Goal: Check status: Check status

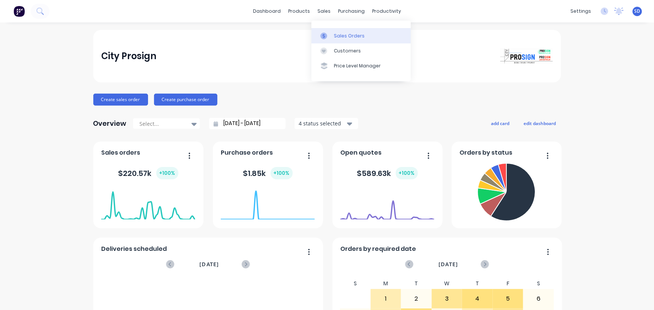
click at [337, 35] on div "Sales Orders" at bounding box center [349, 36] width 31 height 7
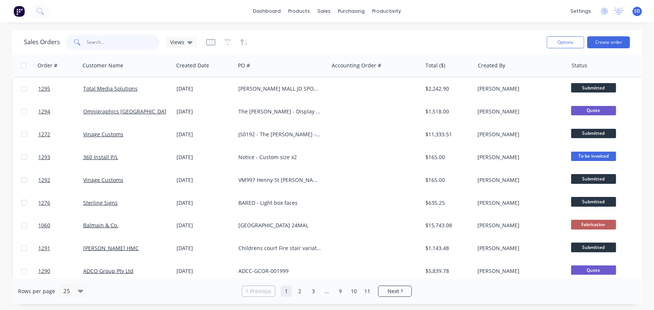
click at [108, 48] on input "text" at bounding box center [123, 42] width 73 height 15
type input "print"
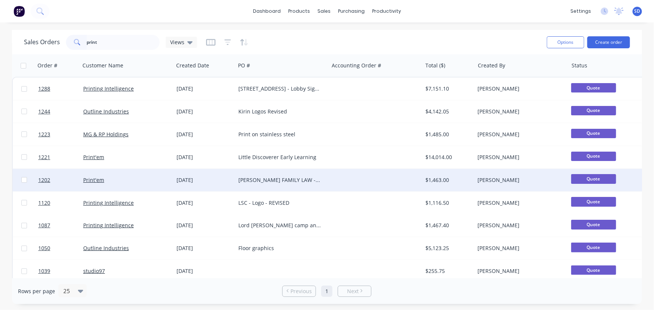
click at [287, 181] on div "[PERSON_NAME] FAMILY LAW - Reception Lightbox" at bounding box center [279, 180] width 83 height 7
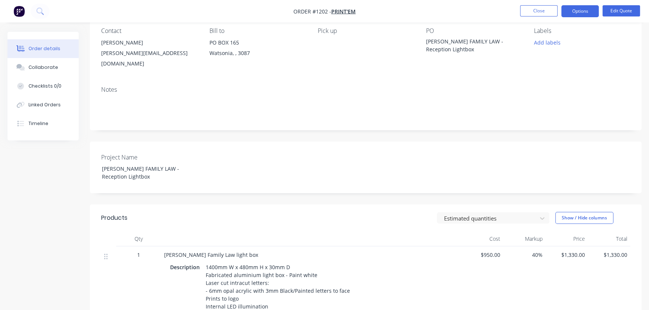
scroll to position [63, 0]
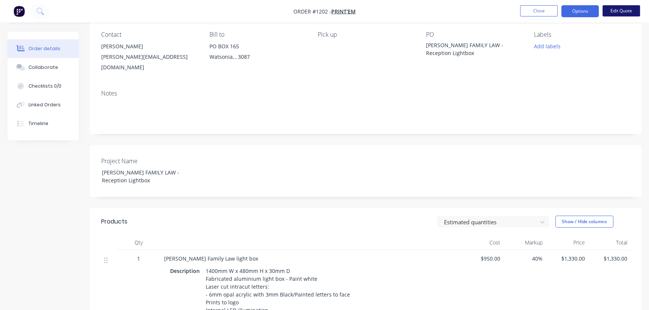
click at [614, 12] on button "Edit Quote" at bounding box center [621, 10] width 37 height 11
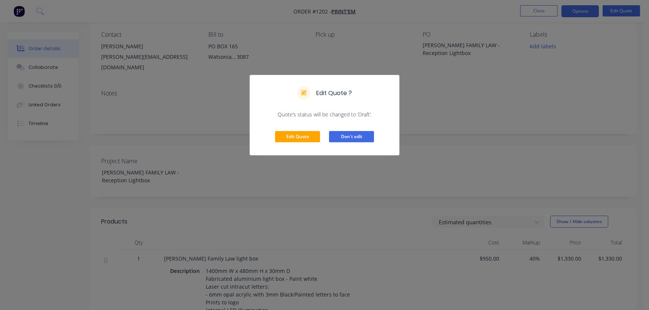
click at [353, 136] on button "Don't edit" at bounding box center [351, 136] width 45 height 11
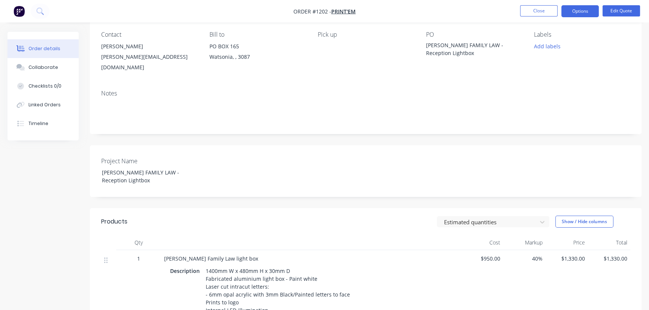
click at [576, 18] on nav "Order #1202 - Print'em Close Options Edit Quote" at bounding box center [324, 11] width 649 height 22
click at [578, 11] on button "Options" at bounding box center [579, 11] width 37 height 12
click at [15, 187] on div "Created by [PERSON_NAME] Created [DATE] Required [DATE] Assigned to Add team me…" at bounding box center [324, 211] width 634 height 485
